Goal: Obtain resource: Obtain resource

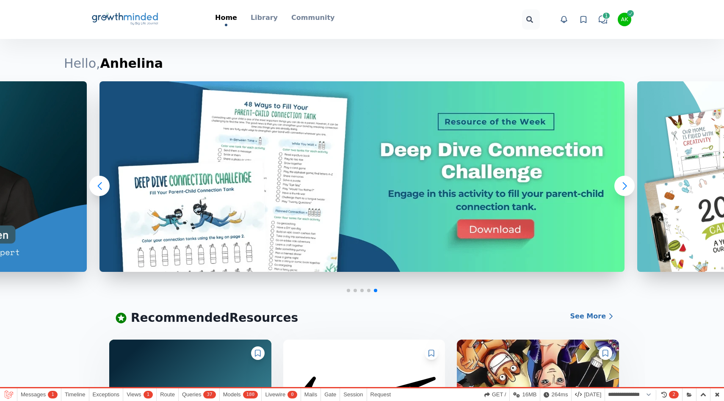
click at [625, 18] on div "AK" at bounding box center [624, 20] width 7 height 6
click at [473, 23] on div at bounding box center [461, 19] width 155 height 20
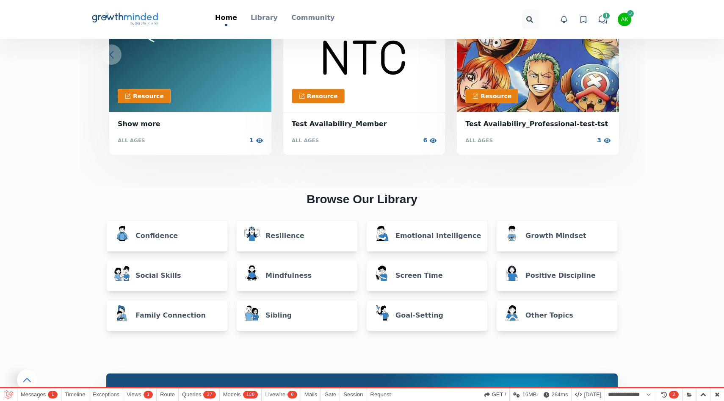
scroll to position [282, 0]
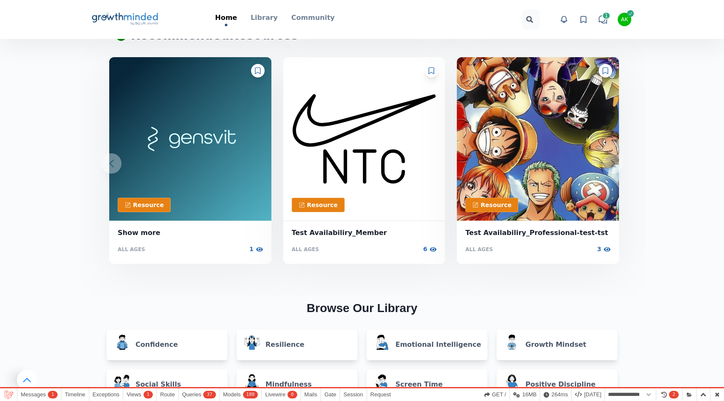
click at [256, 72] on icon at bounding box center [258, 70] width 6 height 7
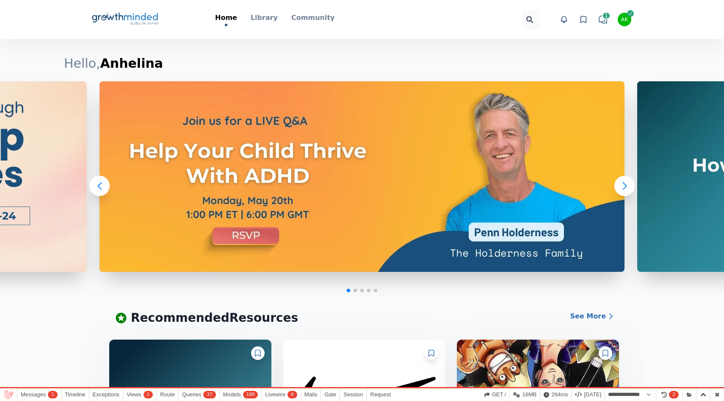
scroll to position [0, 0]
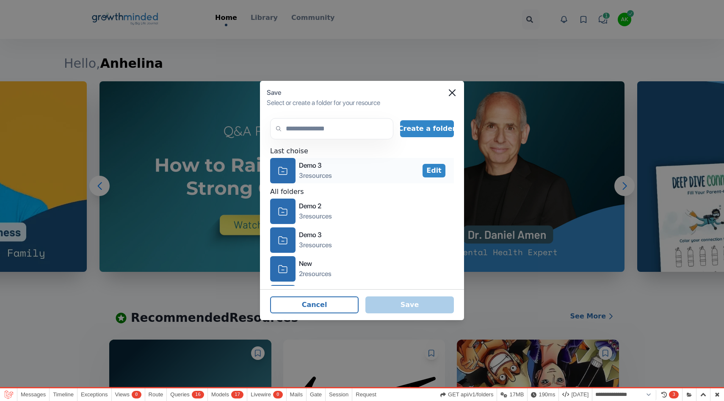
click at [285, 169] on icon "icon-folder" at bounding box center [282, 170] width 9 height 13
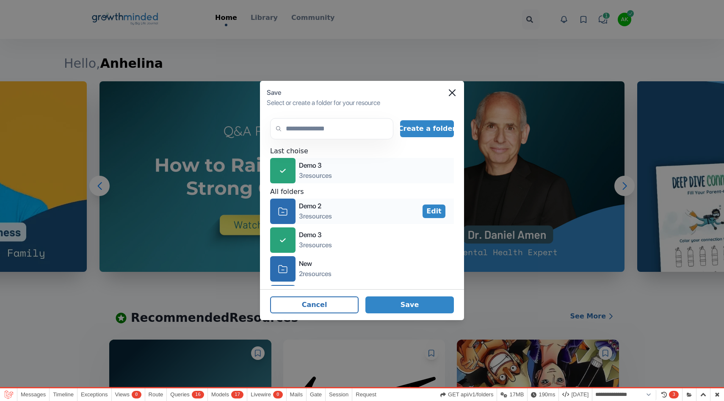
click at [290, 207] on div "icon-folder" at bounding box center [282, 211] width 25 height 25
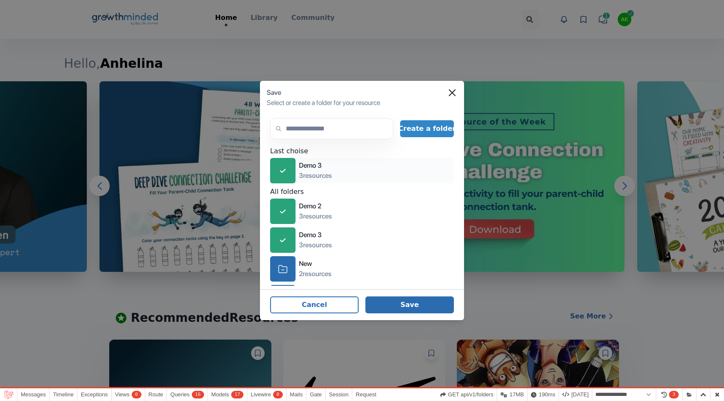
click at [406, 308] on button "Save" at bounding box center [409, 304] width 88 height 17
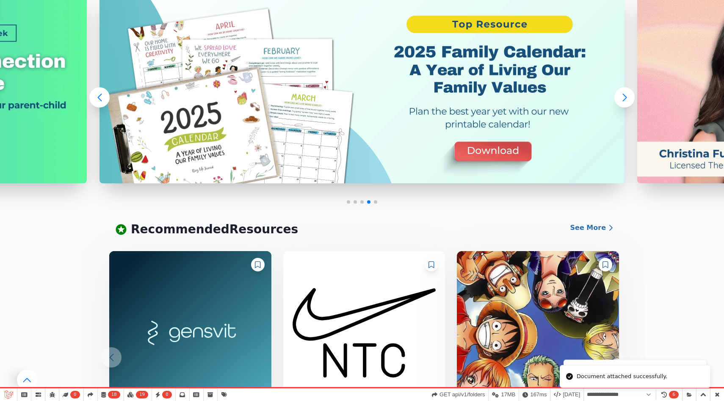
scroll to position [96, 0]
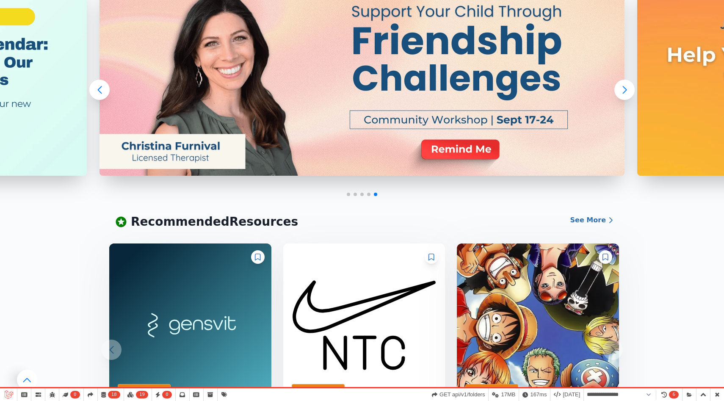
click at [257, 258] on icon at bounding box center [258, 257] width 6 height 7
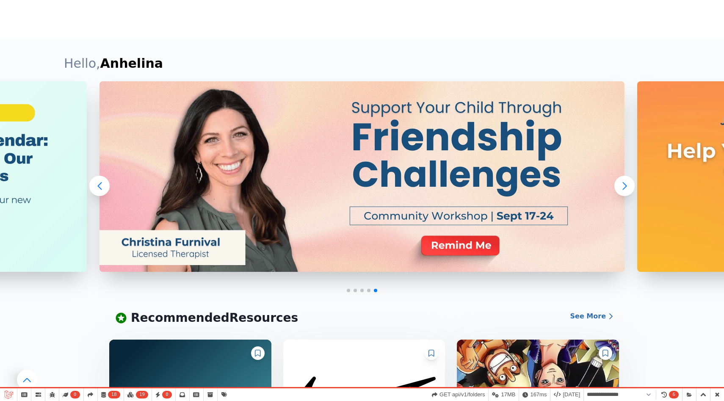
scroll to position [0, 0]
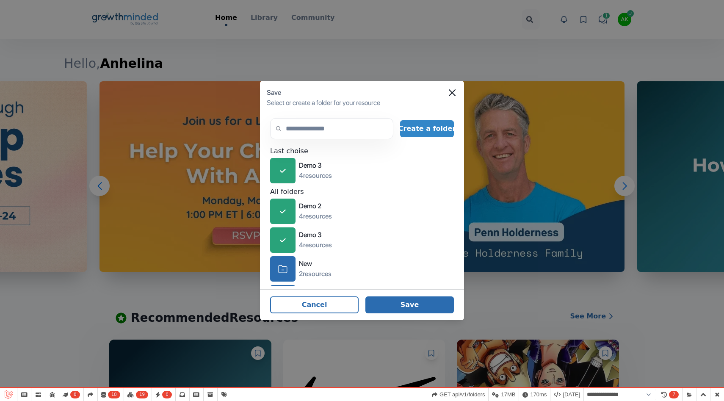
click at [395, 301] on button "Save" at bounding box center [409, 304] width 88 height 17
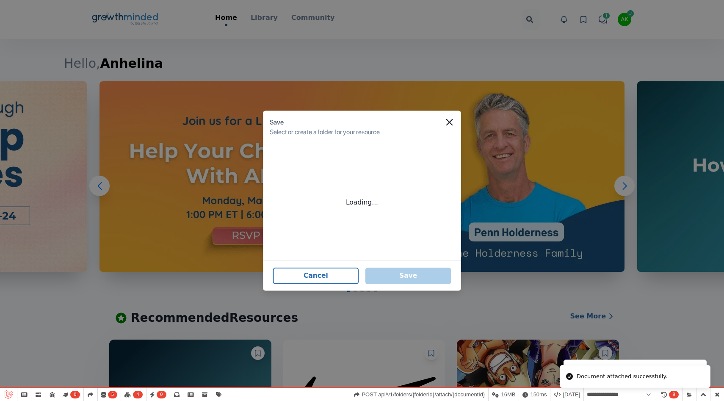
select select "**********"
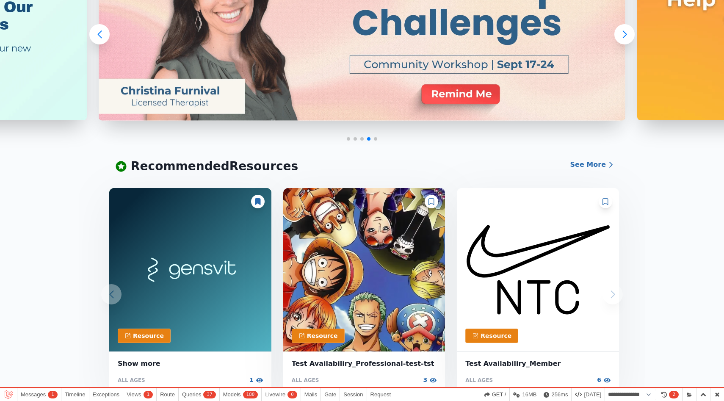
scroll to position [193, 0]
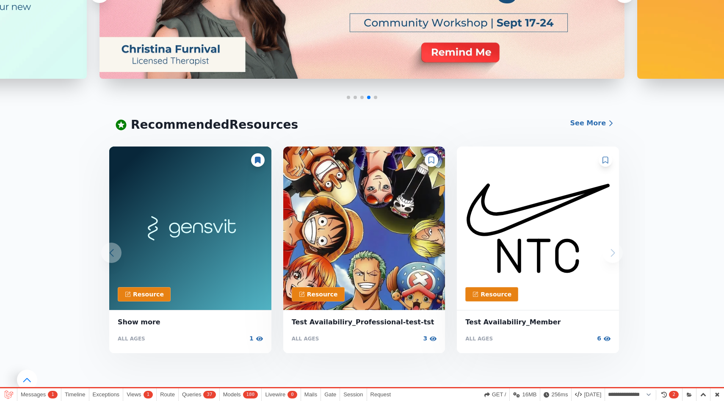
click at [259, 161] on icon at bounding box center [258, 160] width 6 height 7
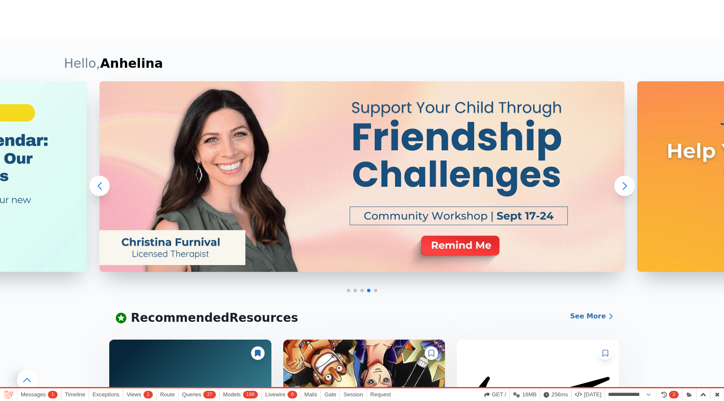
scroll to position [0, 0]
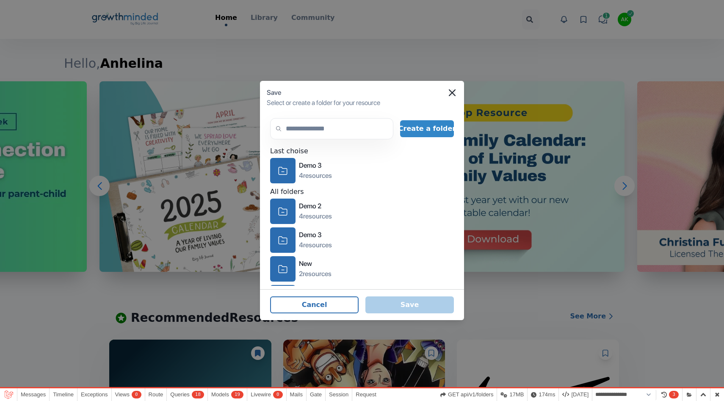
click at [449, 94] on icon "Close" at bounding box center [452, 92] width 7 height 7
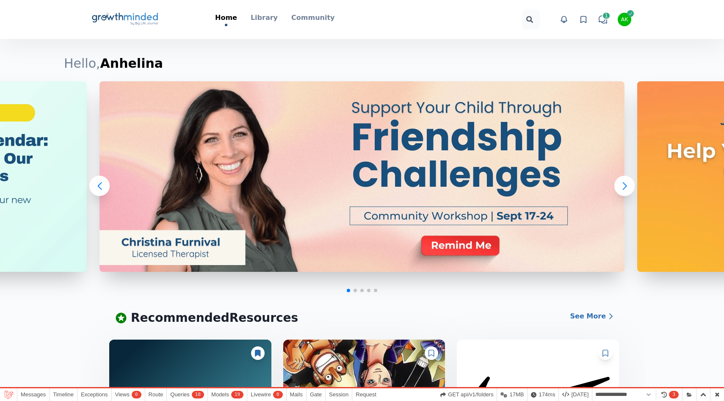
click at [581, 17] on icon at bounding box center [584, 19] width 6 height 6
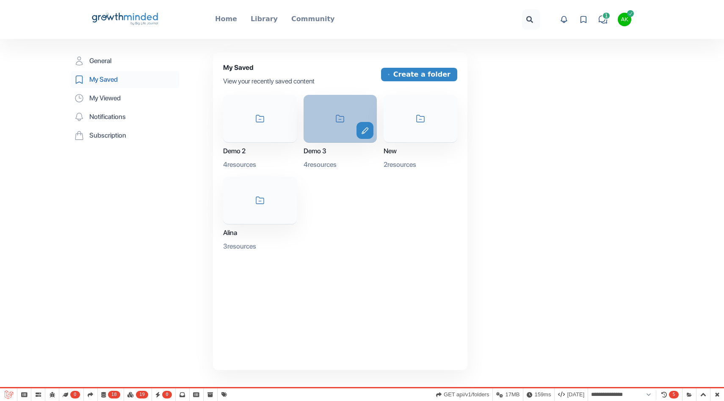
click at [317, 135] on div "icon-folder edit" at bounding box center [341, 119] width 74 height 48
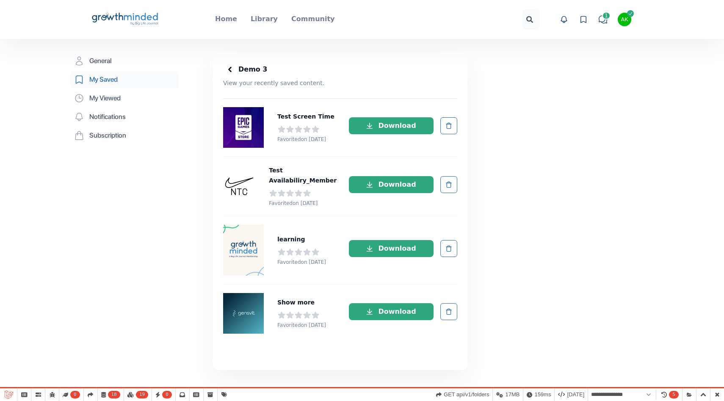
click at [132, 19] on icon "Big Life Journal GrowthMinded Logo .cls-1{fill:#1b4c76}.cls-2{fill:#294e79}.cls…" at bounding box center [125, 19] width 68 height 20
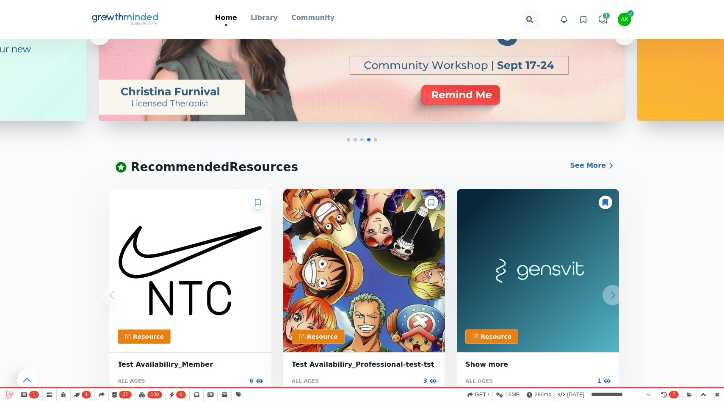
scroll to position [150, 0]
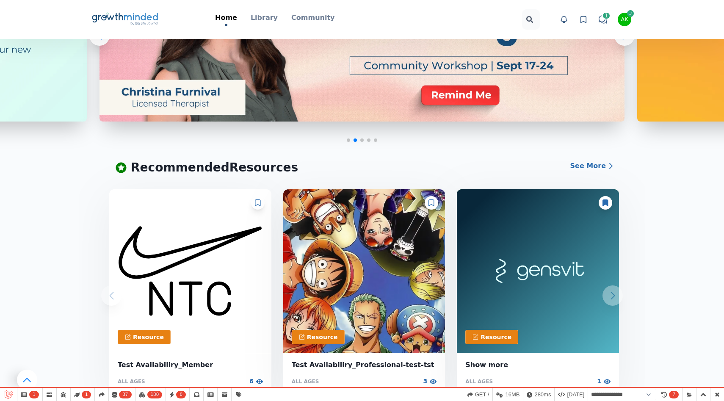
click at [605, 204] on icon at bounding box center [605, 202] width 6 height 7
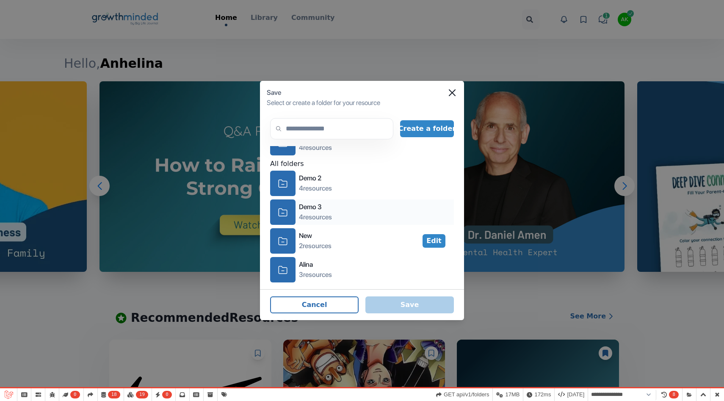
scroll to position [0, 0]
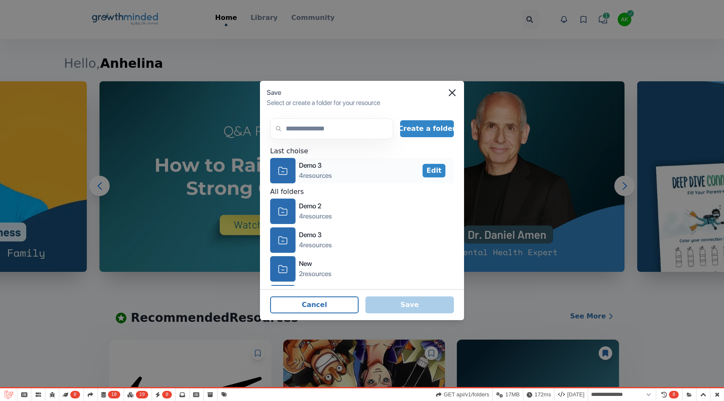
click at [278, 169] on icon "icon-folder" at bounding box center [282, 170] width 9 height 13
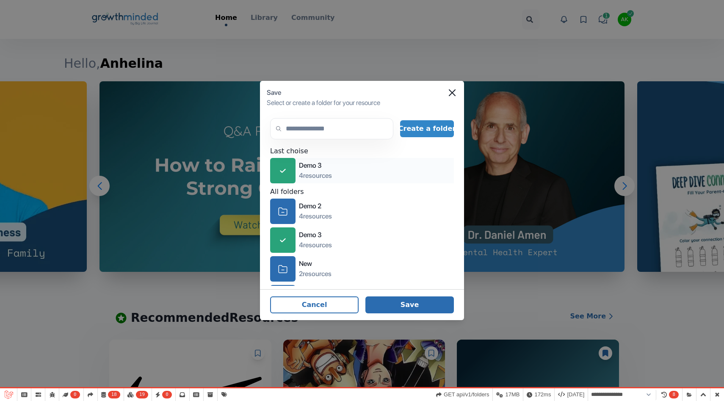
click at [411, 303] on button "Save" at bounding box center [409, 304] width 88 height 17
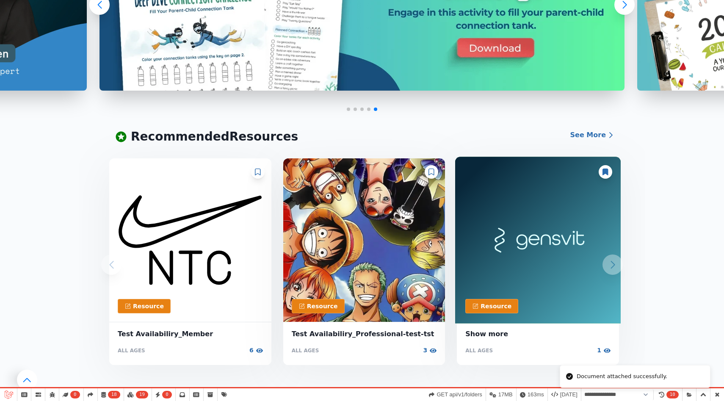
scroll to position [183, 0]
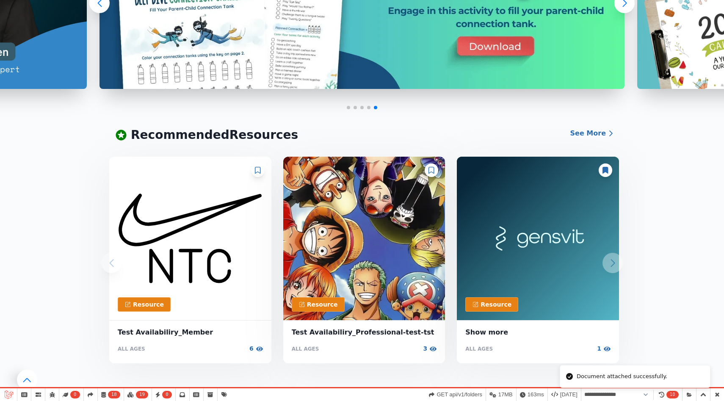
click at [607, 172] on icon at bounding box center [605, 170] width 6 height 7
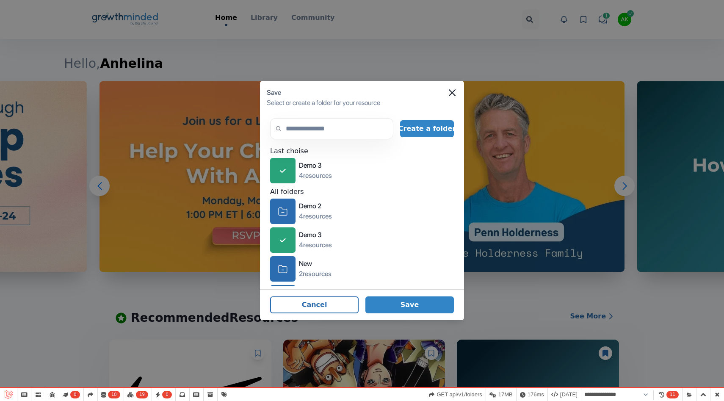
click at [447, 92] on div "Save" at bounding box center [362, 93] width 190 height 10
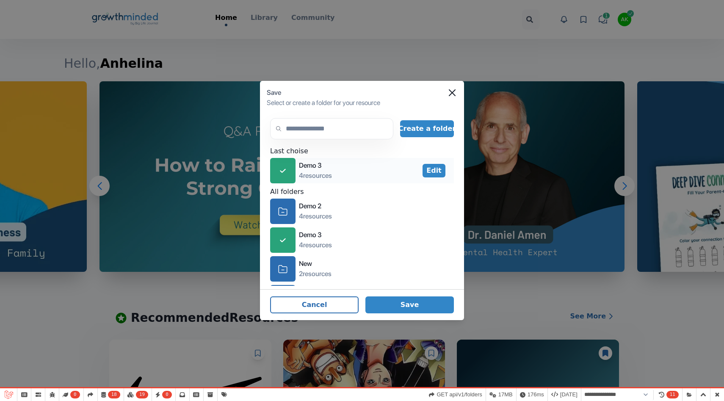
click at [284, 170] on icon at bounding box center [283, 171] width 6 height 4
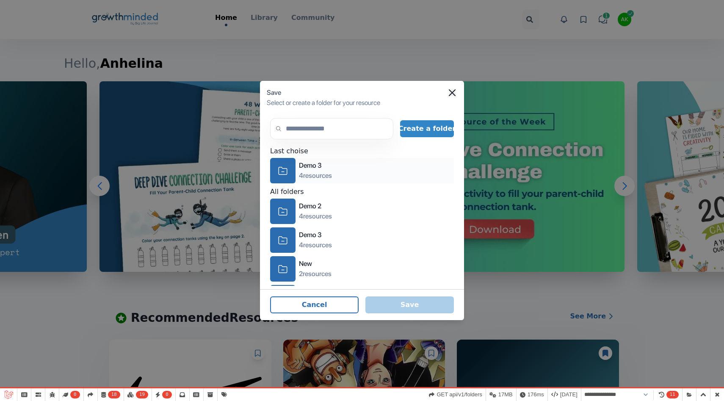
click at [454, 92] on icon "Close" at bounding box center [452, 92] width 7 height 7
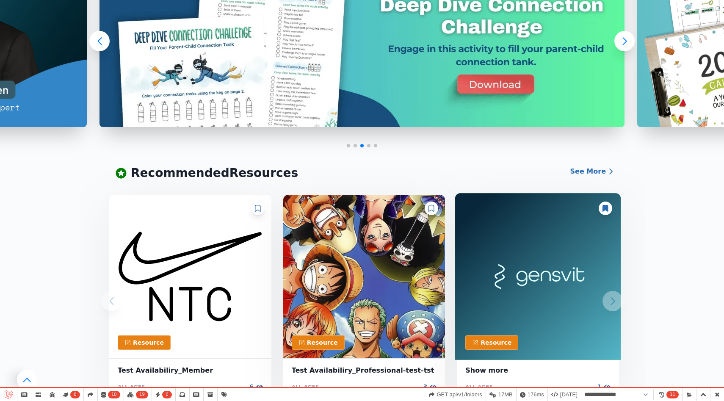
scroll to position [143, 0]
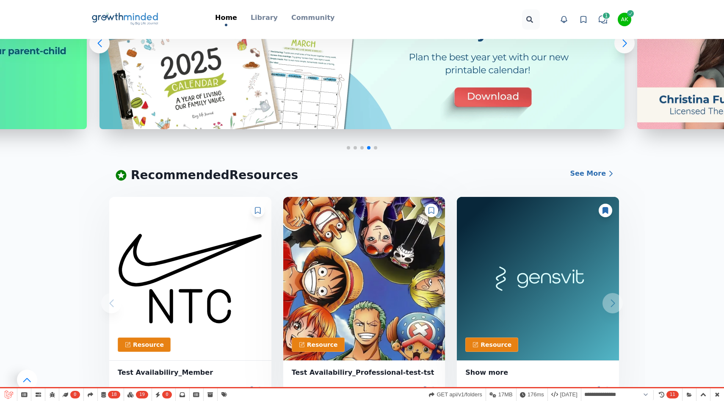
click at [261, 209] on div at bounding box center [258, 211] width 14 height 14
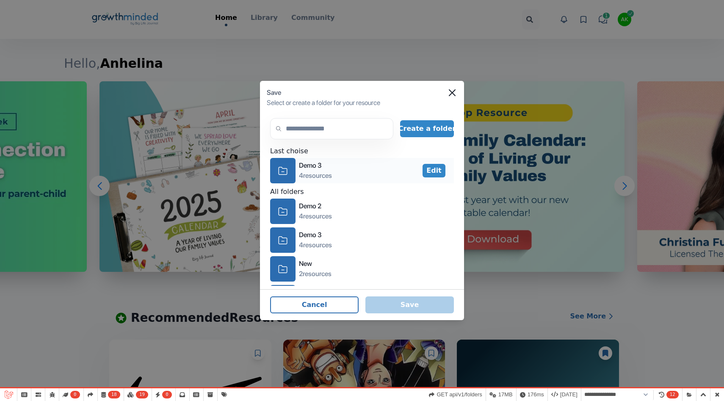
click at [284, 162] on div "icon-folder" at bounding box center [282, 170] width 25 height 25
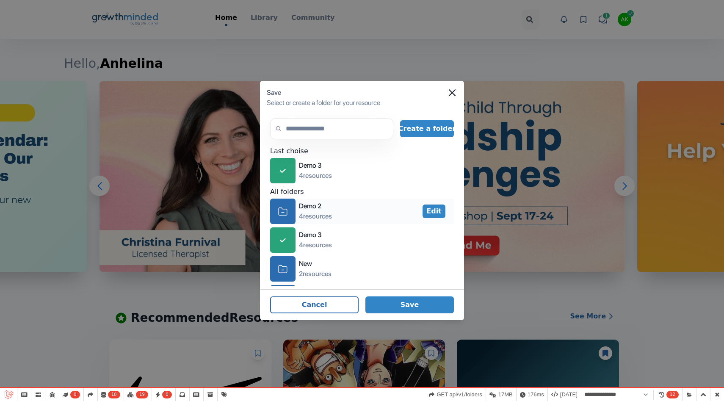
click at [283, 210] on icon "icon-folder" at bounding box center [282, 211] width 9 height 13
click at [420, 309] on button "Save" at bounding box center [409, 304] width 88 height 17
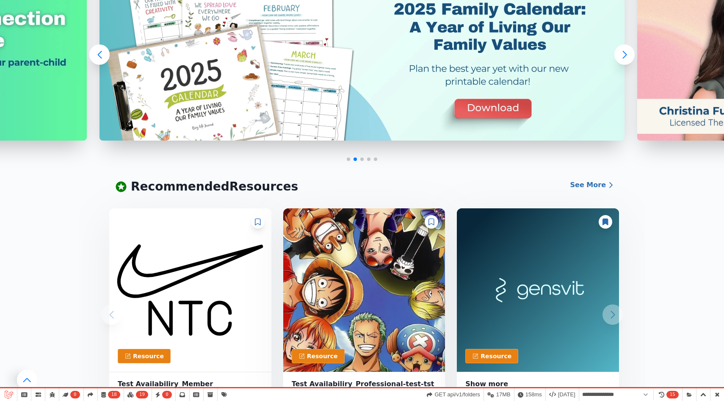
scroll to position [131, 0]
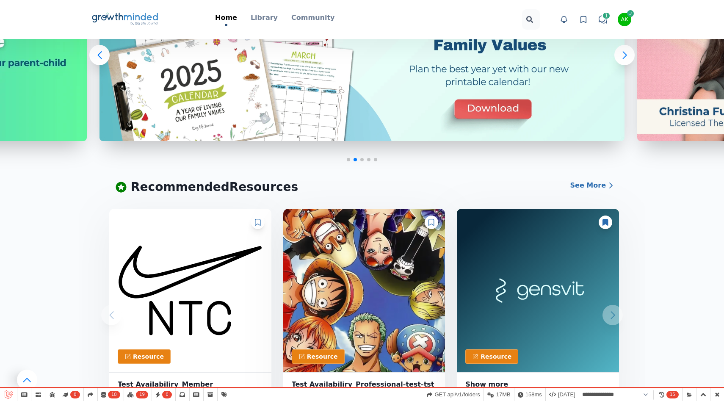
click at [260, 222] on div at bounding box center [258, 222] width 14 height 14
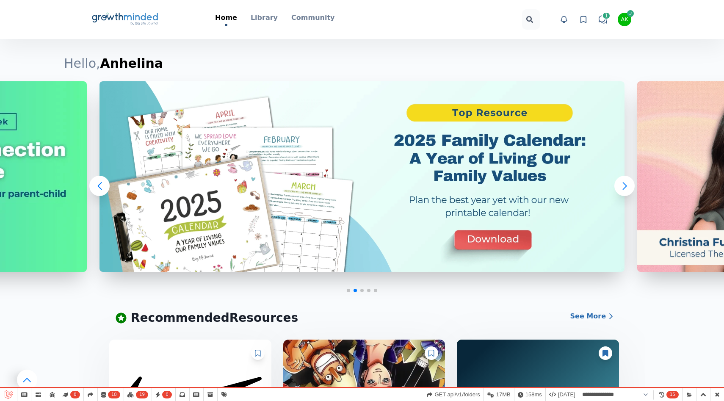
scroll to position [0, 0]
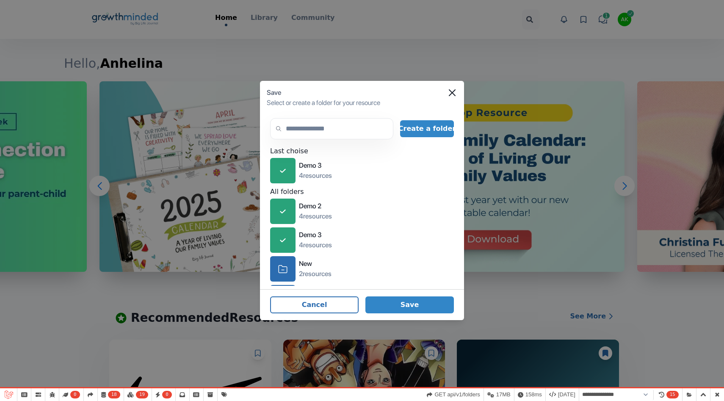
select select "**********"
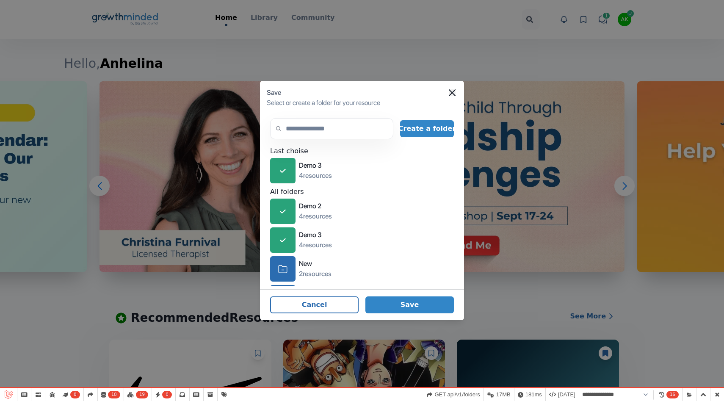
click at [452, 93] on icon "Close" at bounding box center [452, 92] width 7 height 7
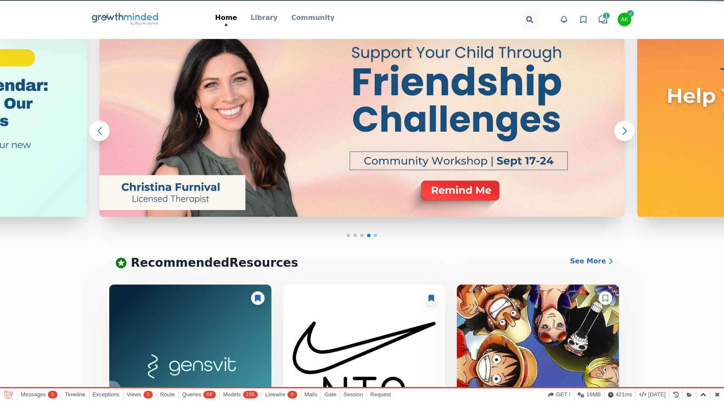
scroll to position [154, 0]
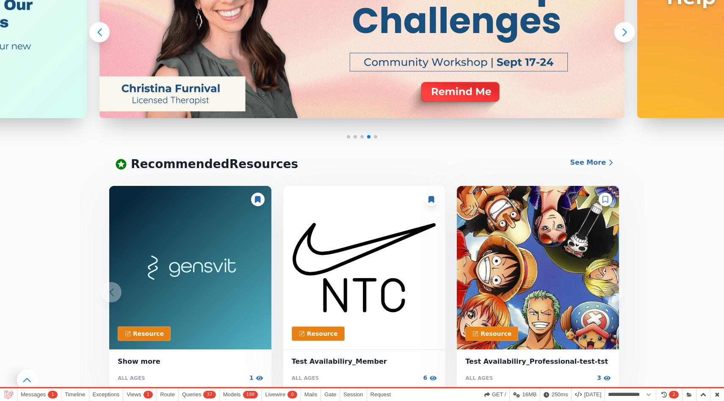
click at [433, 202] on icon at bounding box center [431, 199] width 6 height 7
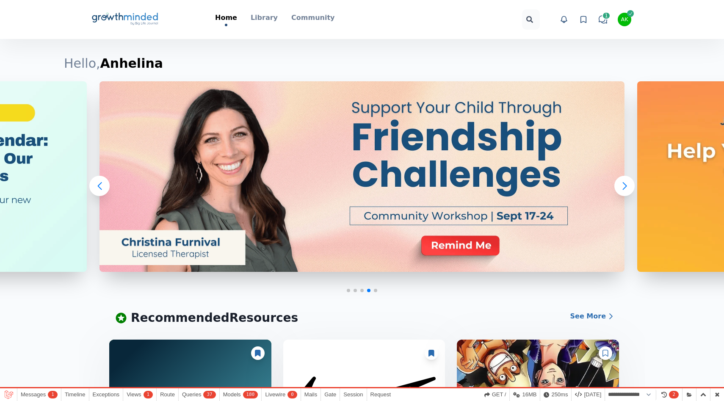
scroll to position [0, 0]
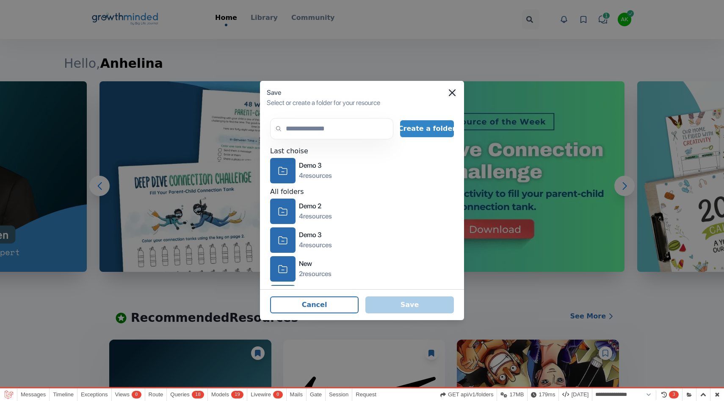
click at [451, 91] on icon "Close" at bounding box center [452, 92] width 7 height 7
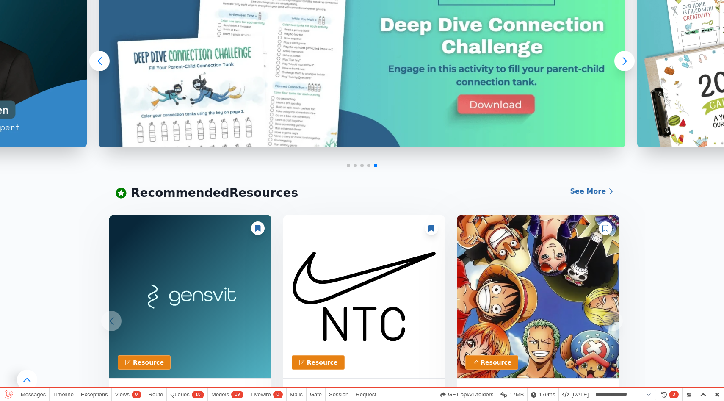
scroll to position [135, 0]
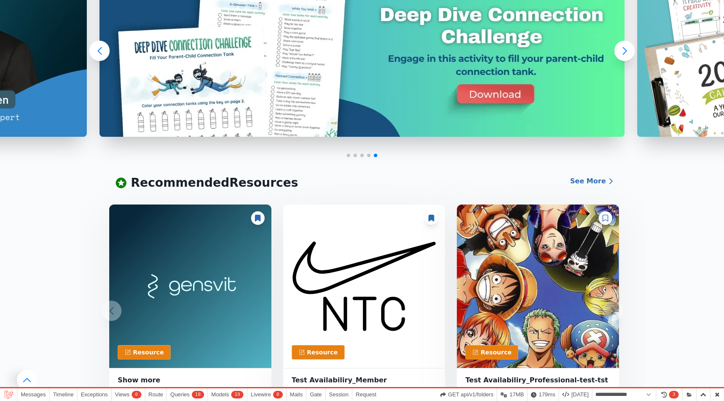
click at [602, 213] on div at bounding box center [606, 218] width 14 height 14
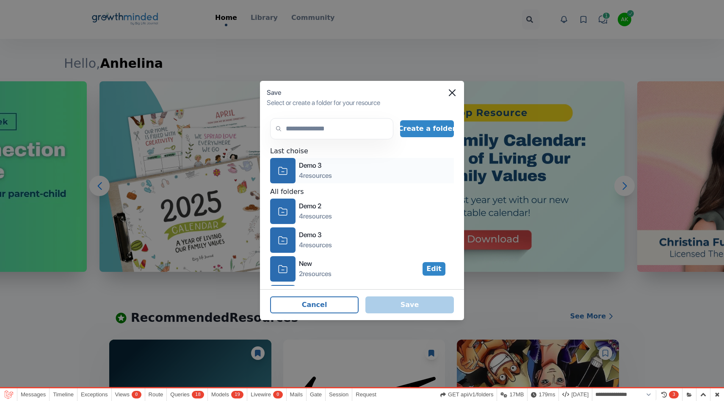
select select "**********"
click at [320, 128] on input "text" at bounding box center [331, 128] width 123 height 21
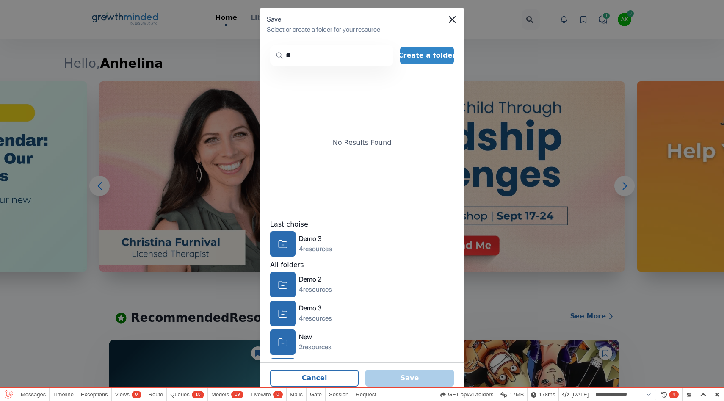
type input "*"
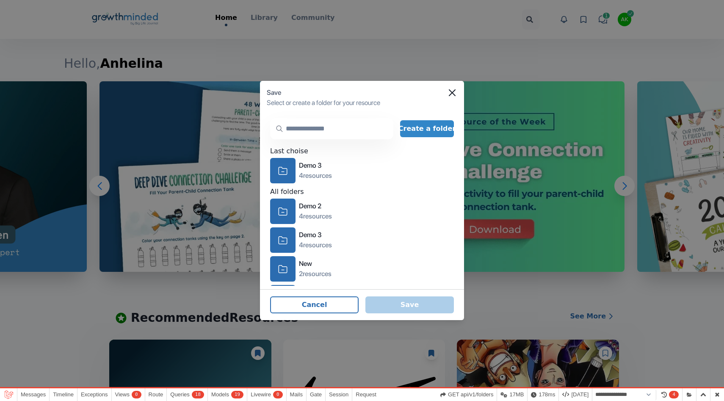
type input "*"
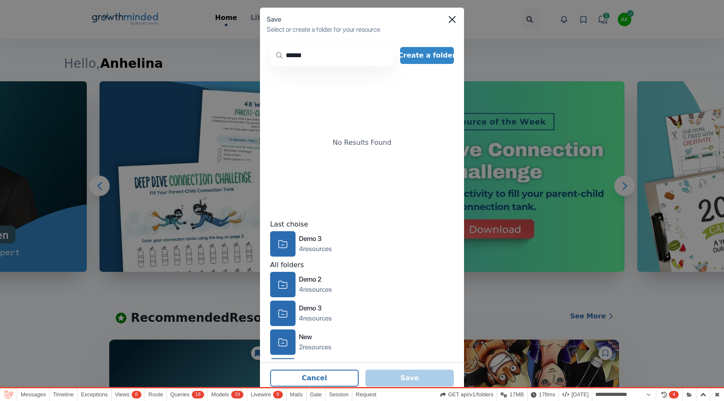
click at [300, 63] on input "******" at bounding box center [331, 55] width 123 height 21
click at [300, 62] on input "******" at bounding box center [331, 55] width 123 height 21
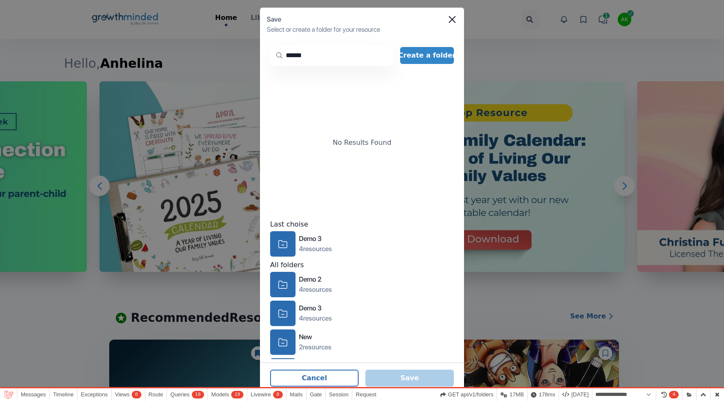
click at [299, 56] on input "******" at bounding box center [331, 55] width 123 height 21
type input "******"
click at [448, 18] on div "Save" at bounding box center [362, 19] width 190 height 10
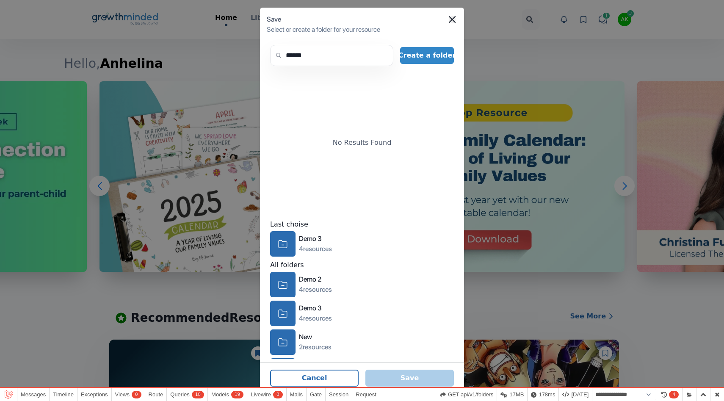
click at [453, 16] on icon "Close" at bounding box center [452, 19] width 7 height 7
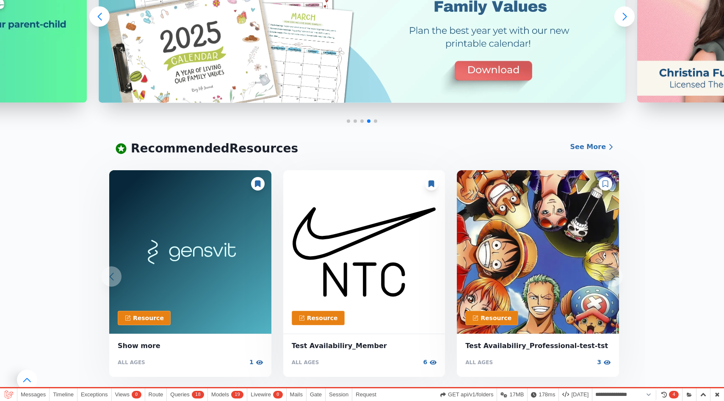
scroll to position [180, 0]
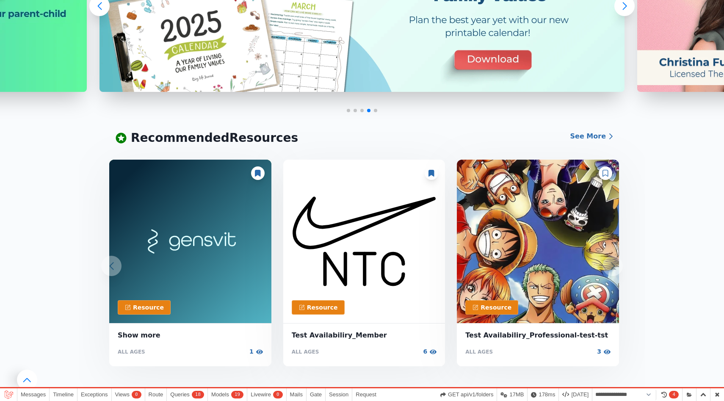
click at [606, 172] on icon at bounding box center [605, 173] width 6 height 7
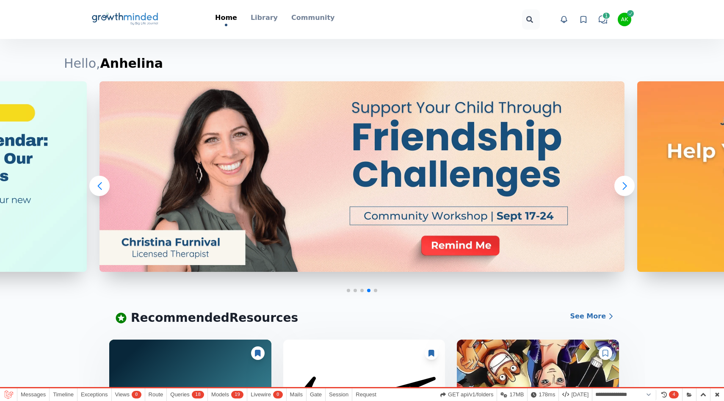
scroll to position [0, 0]
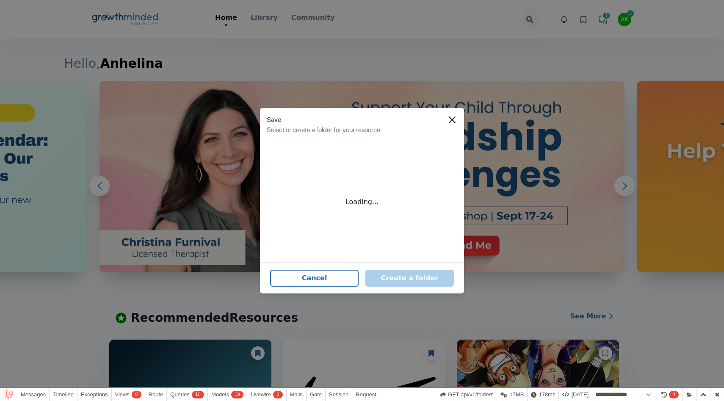
select select "**********"
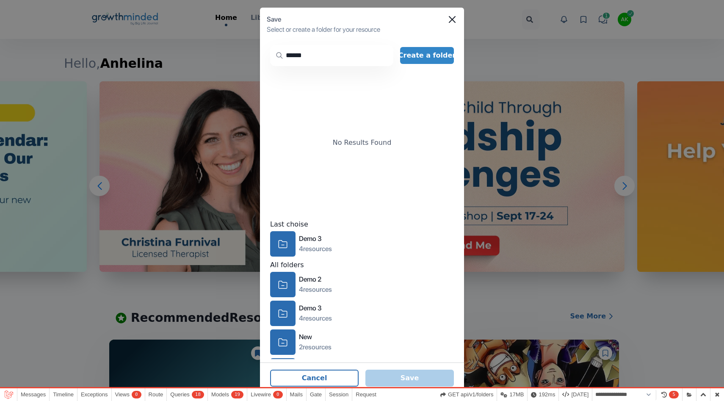
drag, startPoint x: 313, startPoint y: 58, endPoint x: 278, endPoint y: 55, distance: 35.3
click at [278, 55] on div "search ******" at bounding box center [331, 55] width 123 height 21
paste input "text"
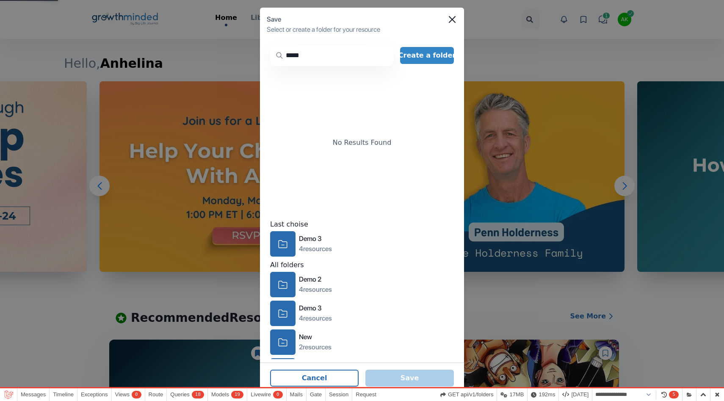
type input "****"
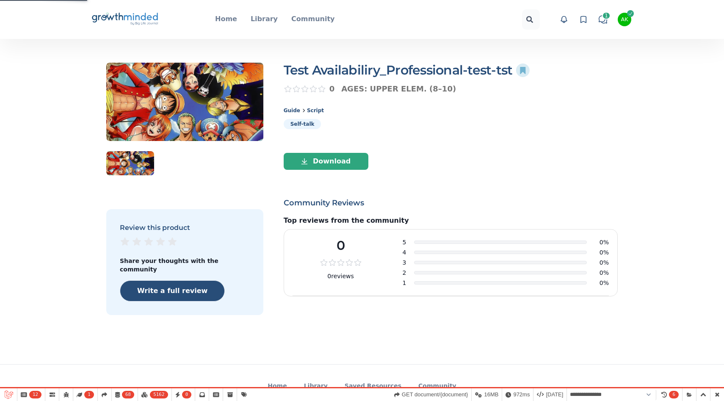
click at [153, 12] on icon "Big Life Journal GrowthMinded Logo .cls-1{fill:#1b4c76}.cls-2{fill:#294e79}.cls…" at bounding box center [125, 19] width 68 height 20
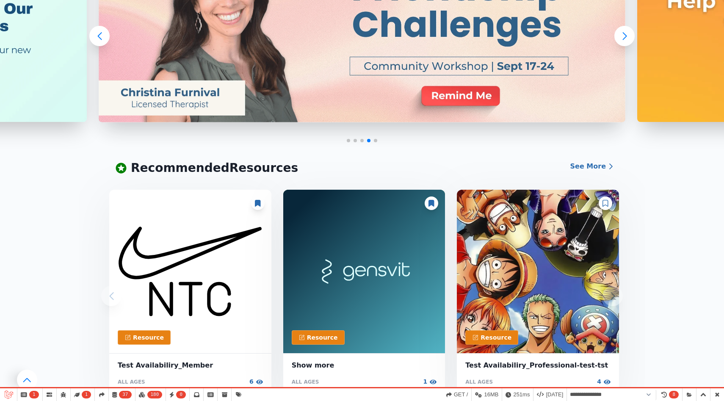
scroll to position [177, 0]
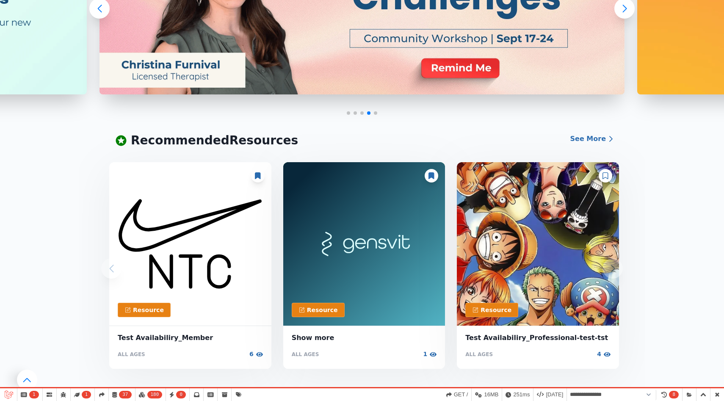
click at [608, 171] on div at bounding box center [606, 176] width 14 height 14
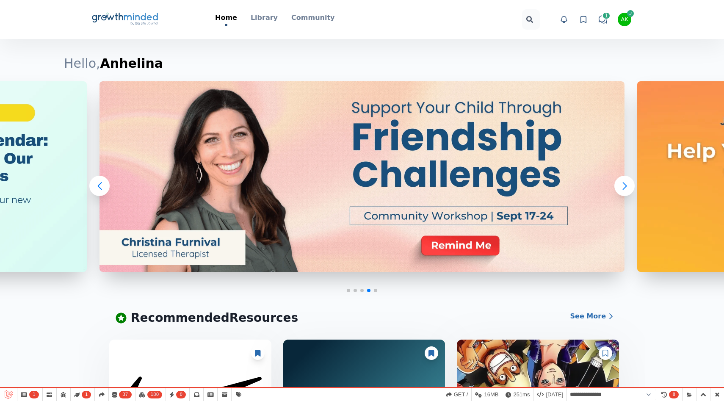
scroll to position [0, 0]
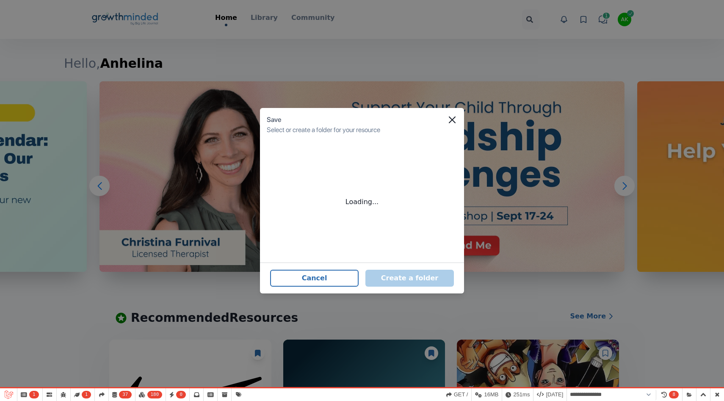
select select "**********"
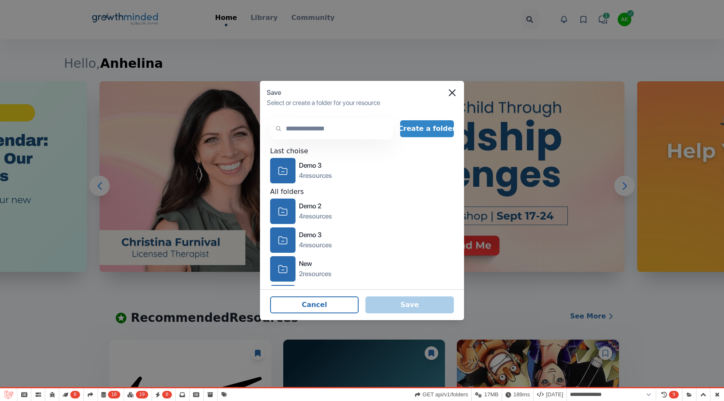
click at [296, 130] on input "text" at bounding box center [331, 128] width 123 height 21
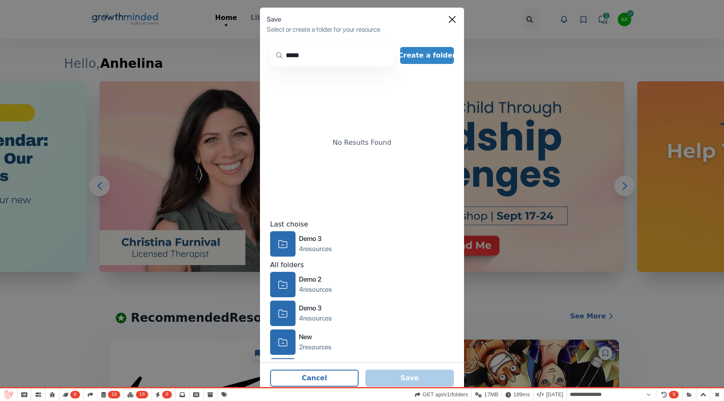
type input "*****"
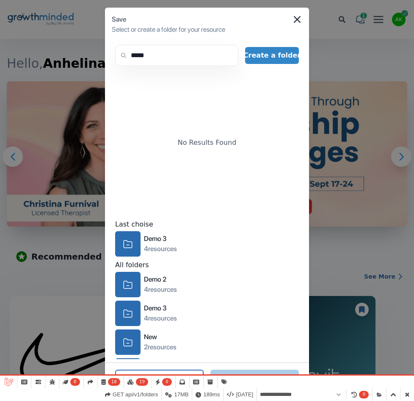
click at [294, 18] on icon "Close" at bounding box center [297, 19] width 7 height 7
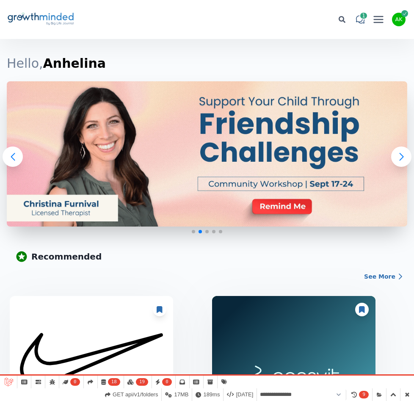
click at [361, 309] on icon at bounding box center [362, 309] width 6 height 7
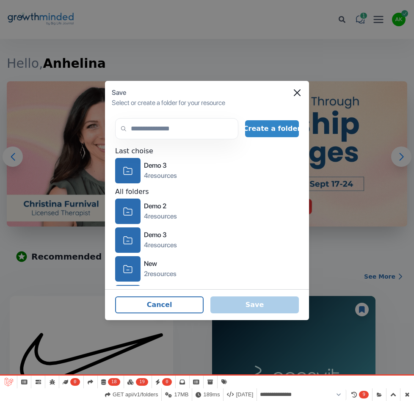
select select "**********"
click at [171, 128] on input "text" at bounding box center [176, 128] width 123 height 21
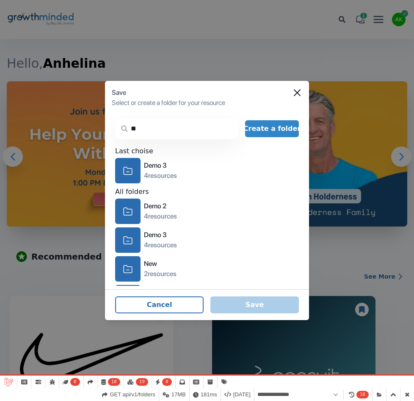
type input "*"
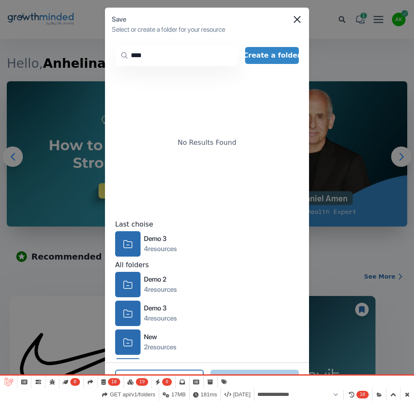
type input "****"
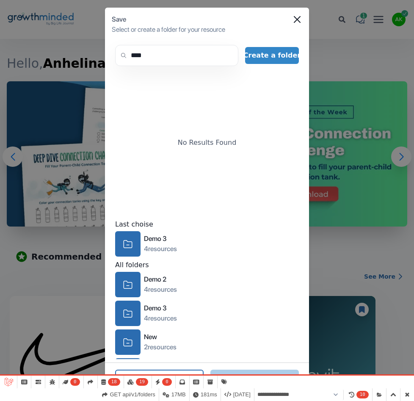
click at [233, 88] on div "No Results Found" at bounding box center [207, 143] width 184 height 140
click at [167, 58] on input "****" at bounding box center [176, 55] width 123 height 21
click at [122, 53] on icon "search" at bounding box center [123, 55] width 7 height 7
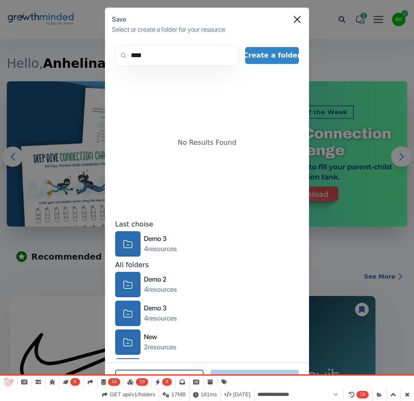
click at [165, 106] on div "No Results Found" at bounding box center [207, 143] width 184 height 140
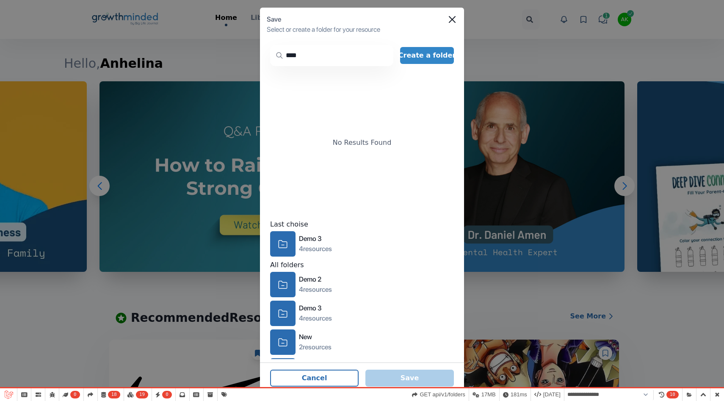
drag, startPoint x: 320, startPoint y: 55, endPoint x: 243, endPoint y: 53, distance: 77.1
click at [243, 53] on div "Save Select or create a folder for your resource search **** Create a folder No…" at bounding box center [362, 200] width 724 height 401
type input "*****"
click at [453, 17] on icon "Close" at bounding box center [452, 19] width 7 height 7
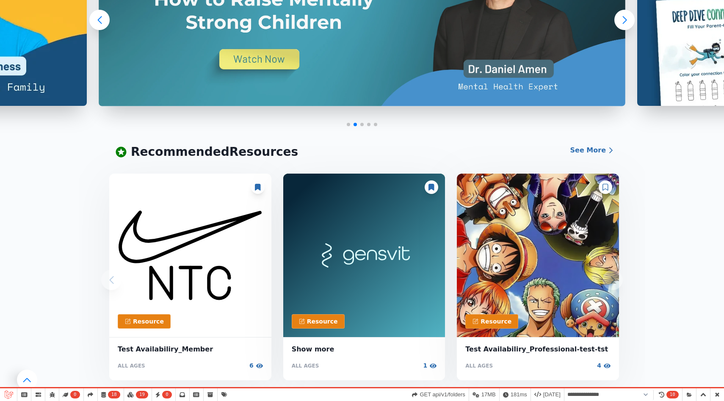
scroll to position [194, 0]
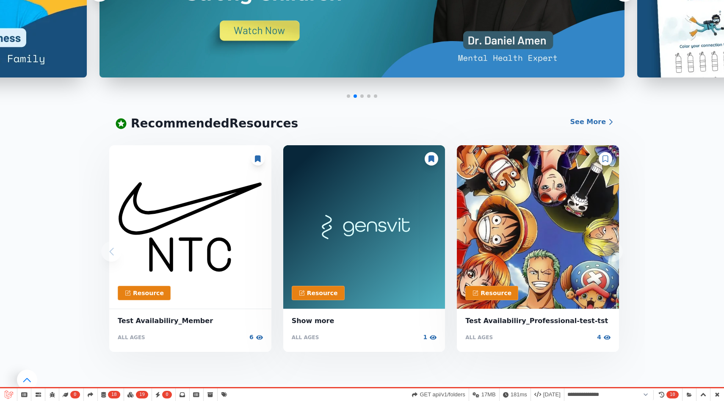
click at [610, 157] on div at bounding box center [606, 159] width 14 height 14
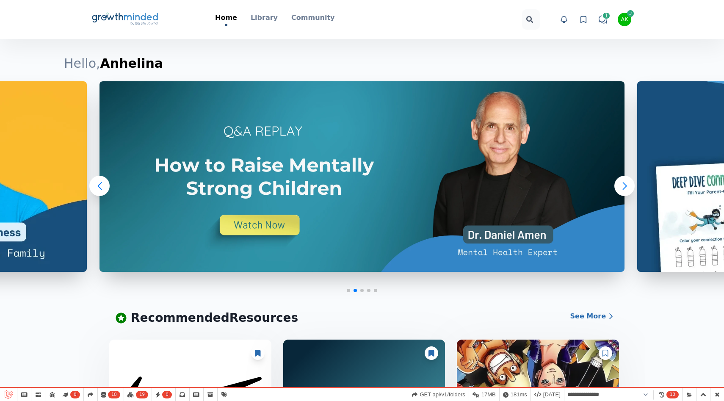
scroll to position [0, 0]
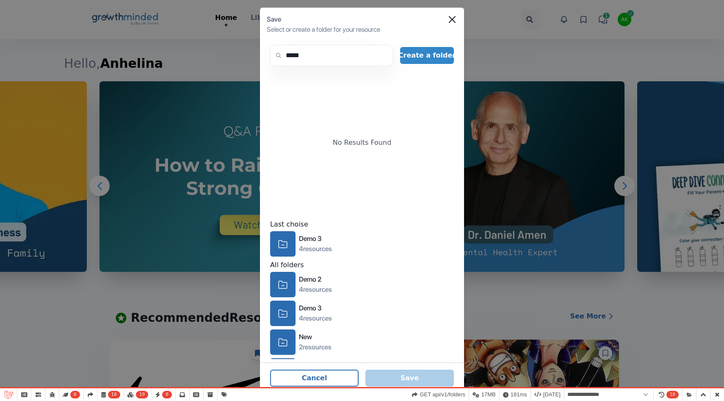
select select "**********"
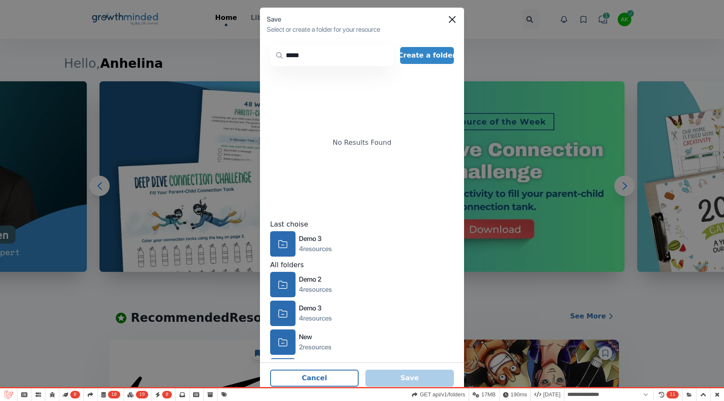
drag, startPoint x: 324, startPoint y: 50, endPoint x: 327, endPoint y: 61, distance: 12.2
click at [327, 61] on input "*****" at bounding box center [331, 55] width 123 height 21
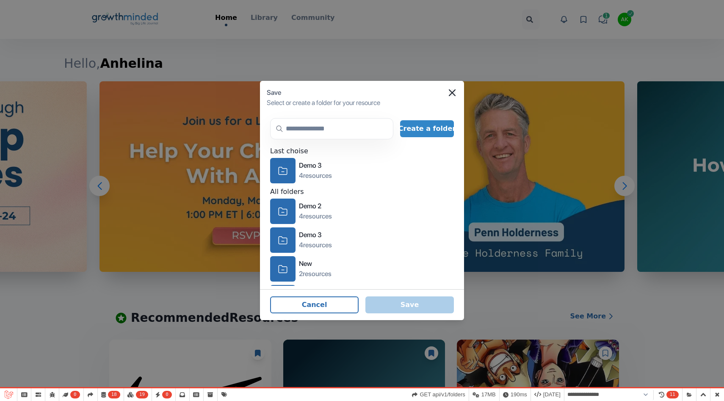
click at [449, 91] on icon "Close" at bounding box center [452, 92] width 7 height 7
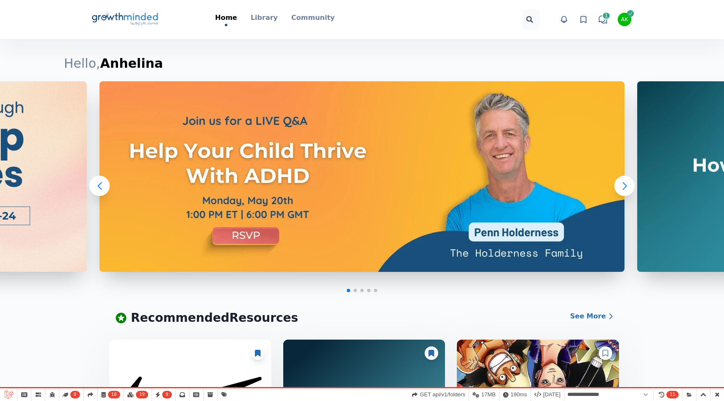
click at [138, 15] on icon "Big Life Journal GrowthMinded Logo .cls-1{fill:#1b4c76}.cls-2{fill:#294e79}.cls…" at bounding box center [125, 19] width 68 height 20
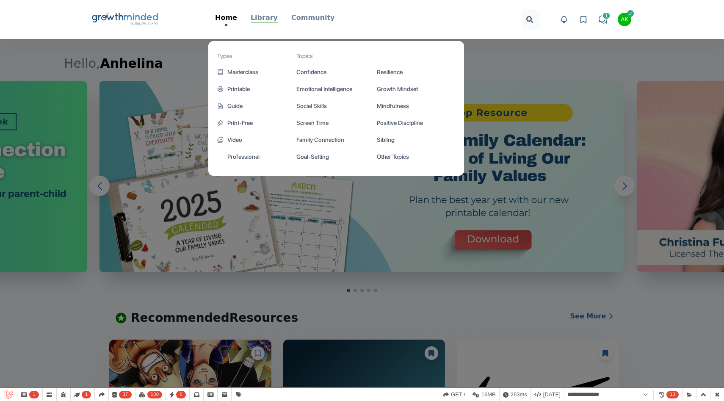
click at [264, 16] on p "Library" at bounding box center [264, 18] width 27 height 10
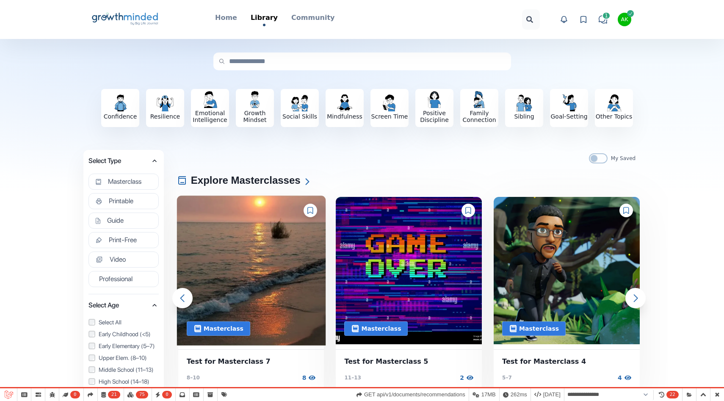
click at [297, 257] on img at bounding box center [251, 270] width 149 height 150
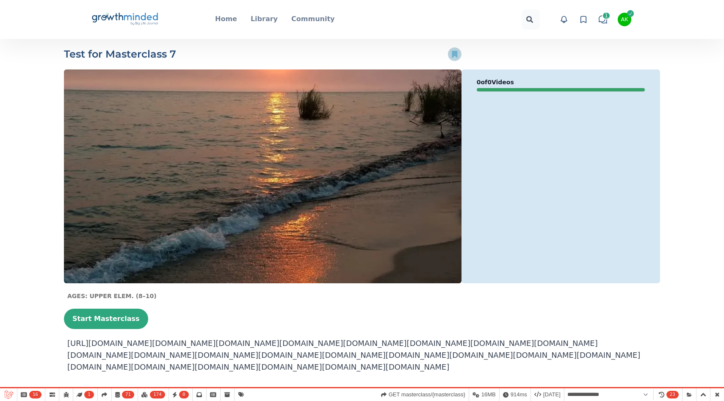
click at [452, 54] on icon at bounding box center [455, 54] width 6 height 7
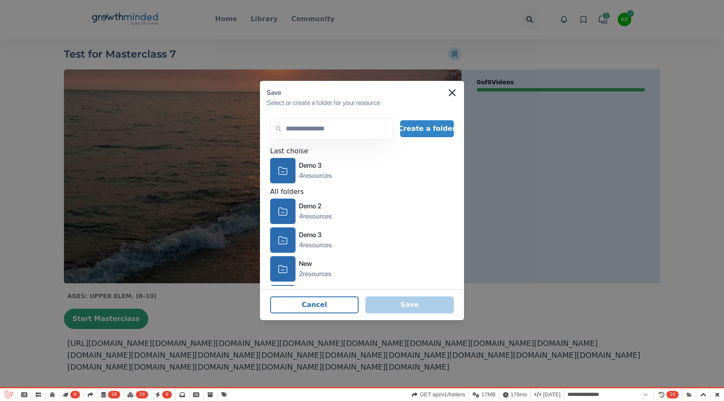
click at [452, 95] on icon "Close" at bounding box center [452, 92] width 7 height 7
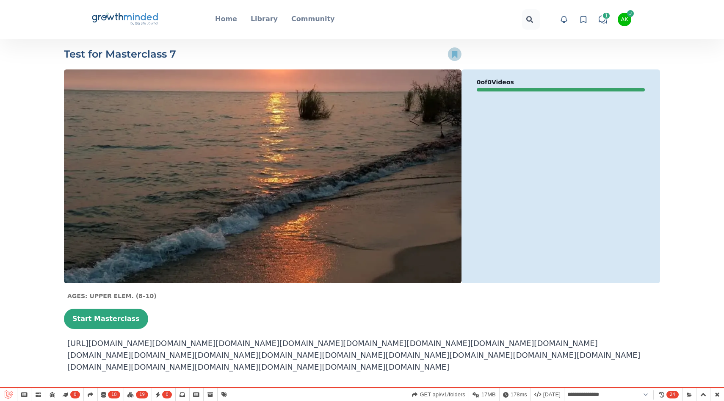
click at [454, 55] on icon at bounding box center [455, 54] width 6 height 7
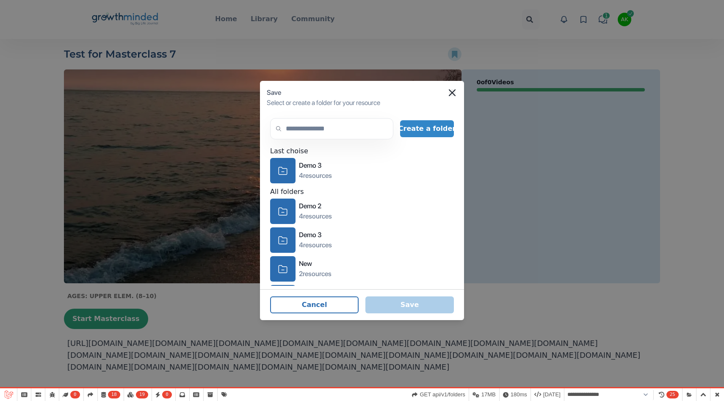
click at [454, 91] on icon "Close" at bounding box center [452, 92] width 7 height 7
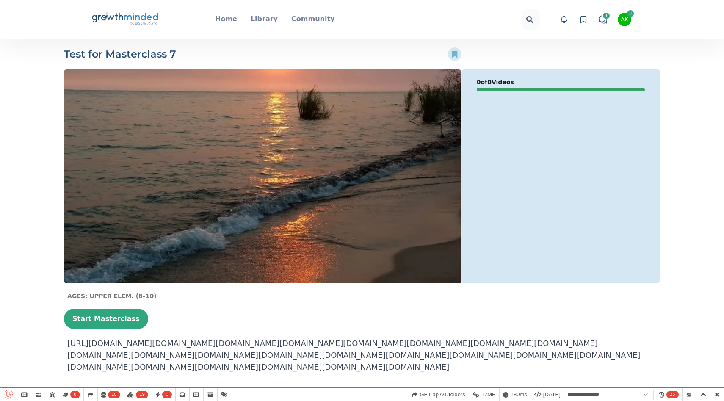
click at [105, 23] on icon "Big Life Journal GrowthMinded Logo .cls-1{fill:#1b4c76}.cls-2{fill:#294e79}.cls…" at bounding box center [125, 19] width 68 height 20
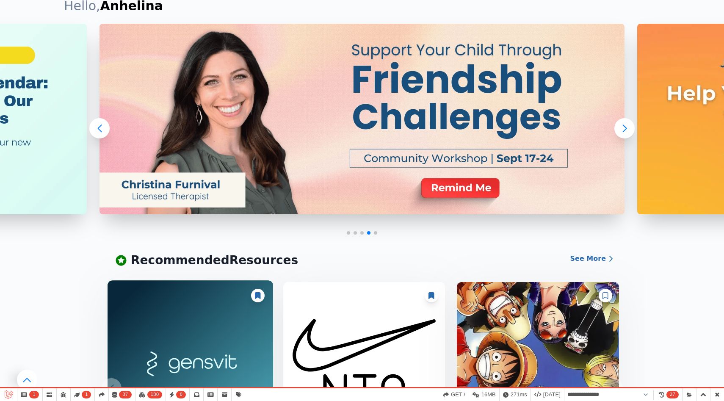
scroll to position [65, 0]
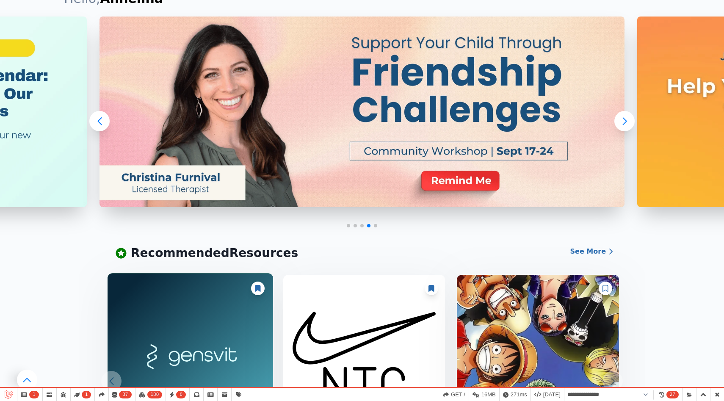
click at [178, 320] on img at bounding box center [190, 356] width 165 height 167
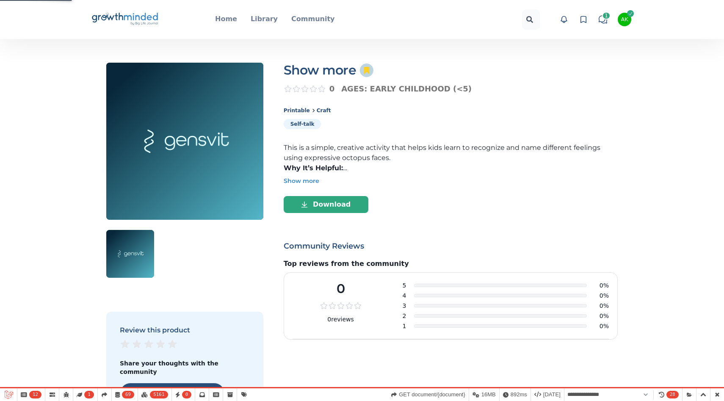
click at [367, 65] on circle at bounding box center [367, 70] width 14 height 14
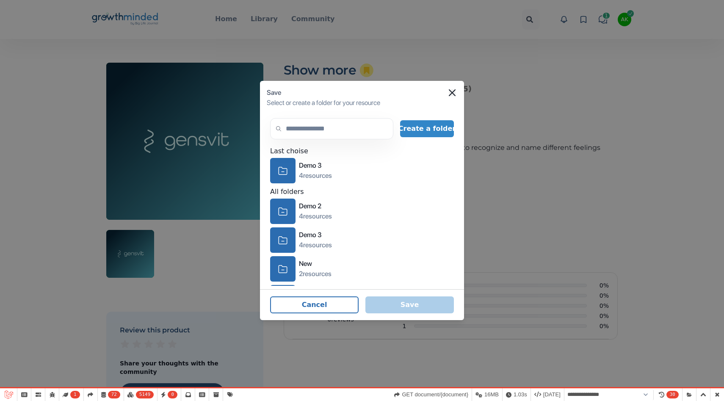
click at [450, 95] on icon "Close" at bounding box center [452, 92] width 7 height 7
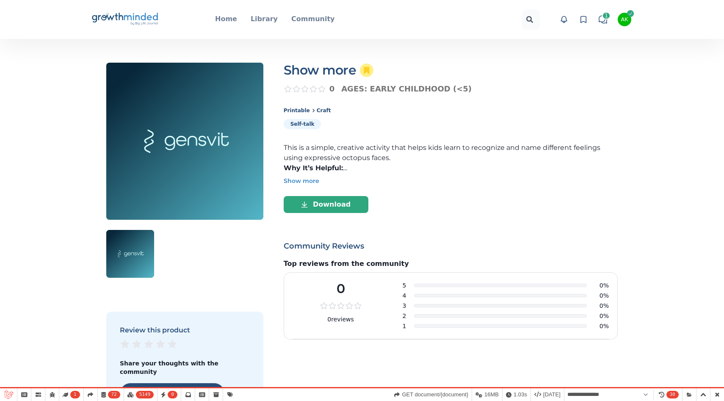
click at [142, 22] on icon "Big Life Journal GrowthMinded Logo .cls-1{fill:#1b4c76}.cls-2{fill:#294e79}.cls…" at bounding box center [125, 19] width 68 height 20
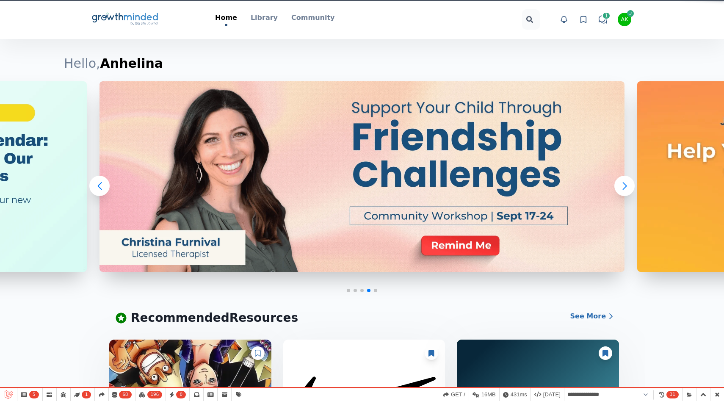
select select "**********"
